Goal: Download file/media

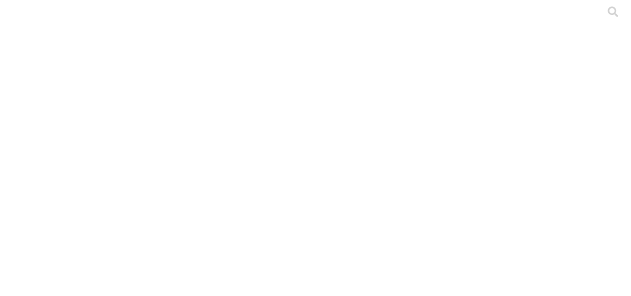
type input "lesca"
